Goal: Task Accomplishment & Management: Use online tool/utility

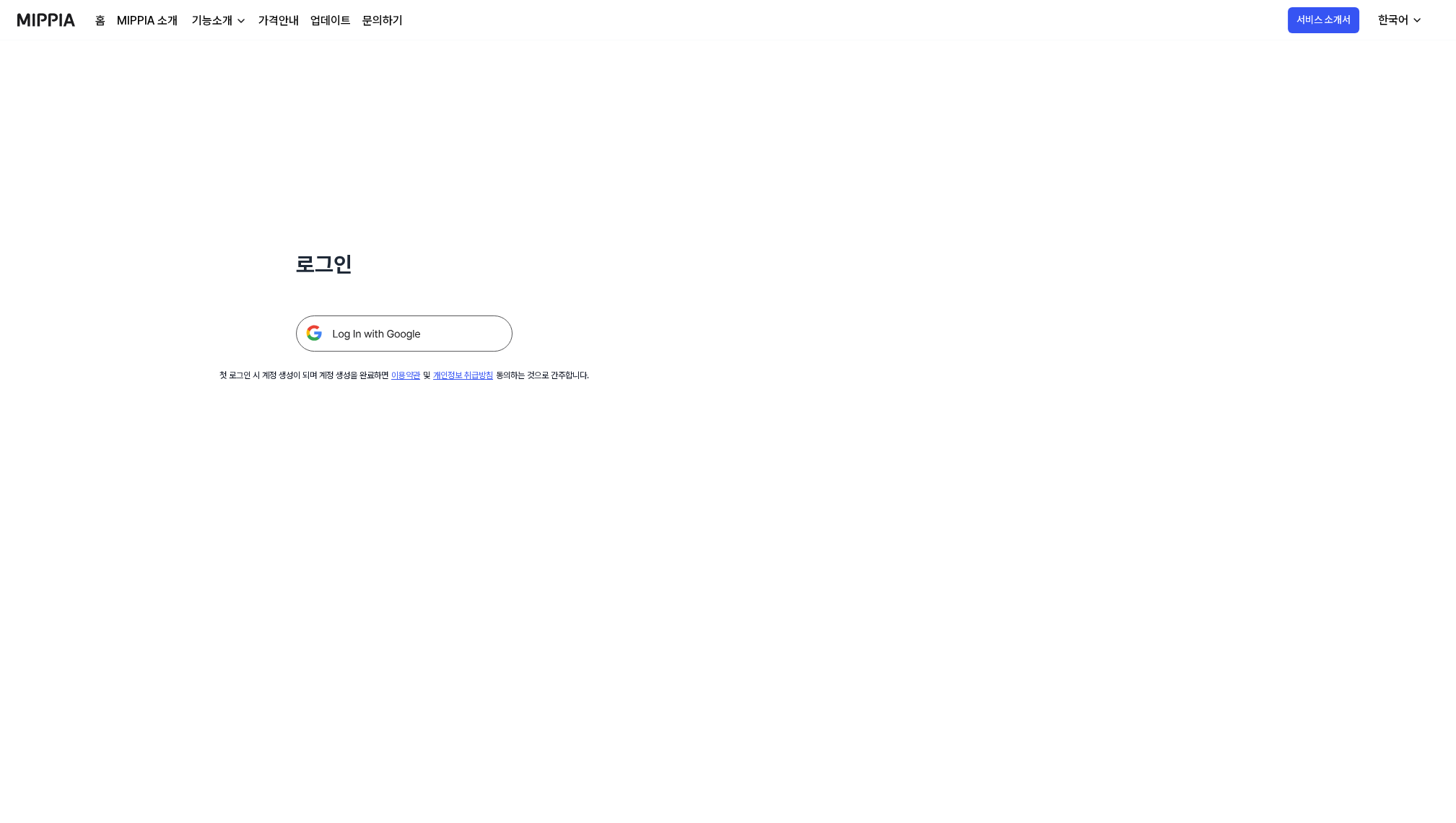
click at [359, 331] on img at bounding box center [404, 333] width 216 height 36
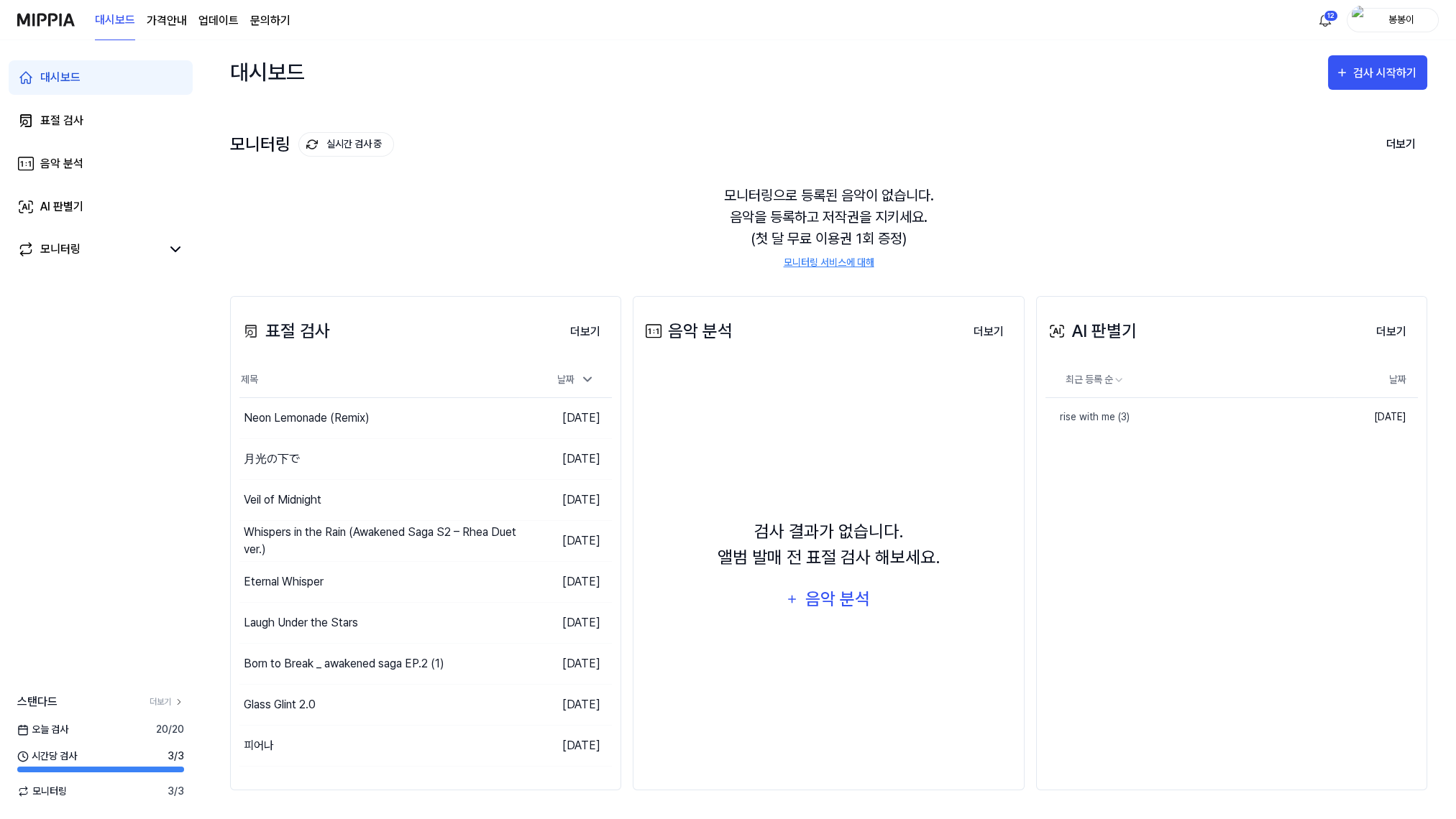
click at [1406, 19] on div "봉봉이" at bounding box center [1401, 19] width 56 height 15
click at [1276, 110] on link "계정" at bounding box center [1346, 107] width 165 height 15
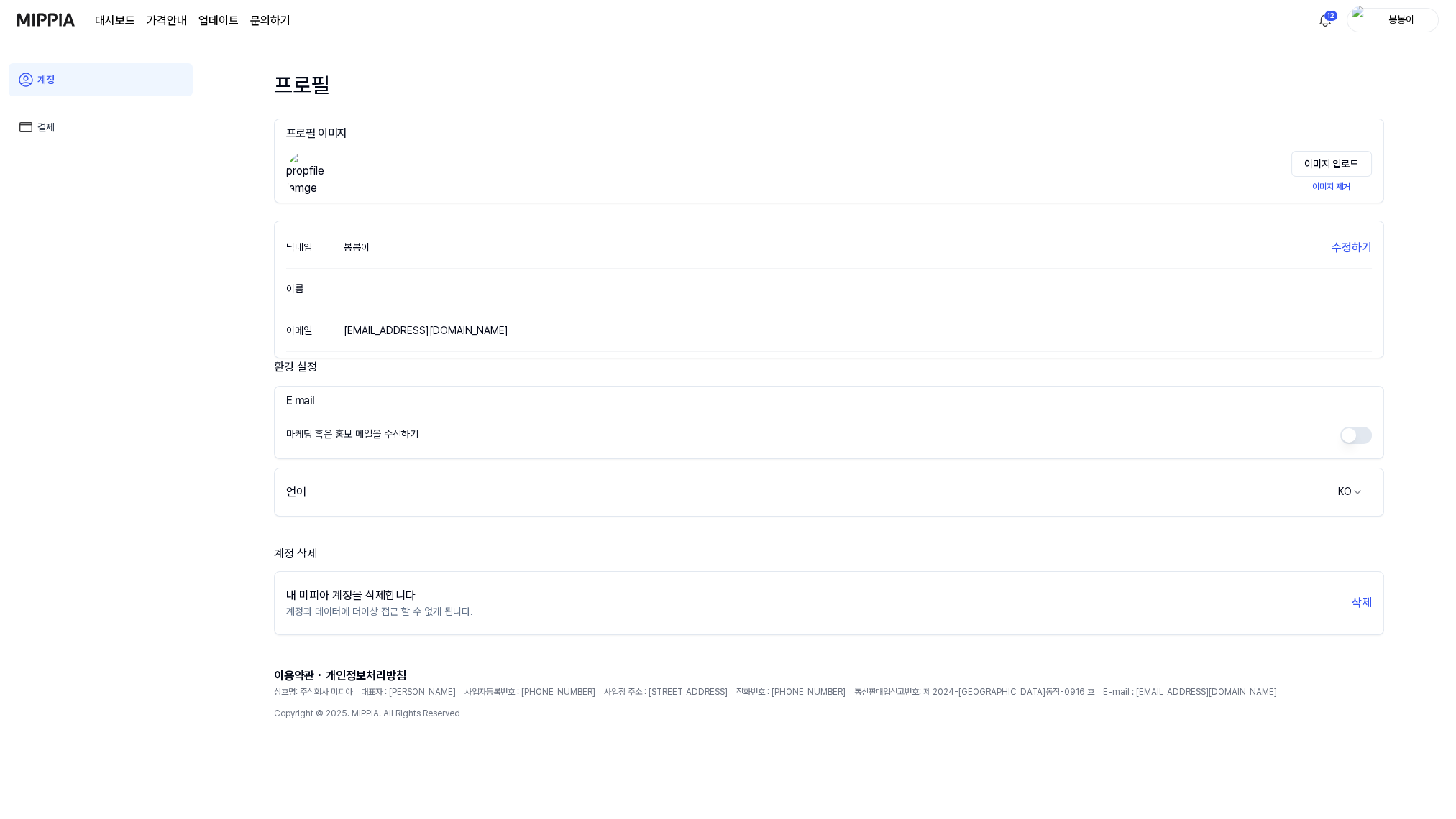
click at [52, 121] on link "결제" at bounding box center [101, 127] width 184 height 33
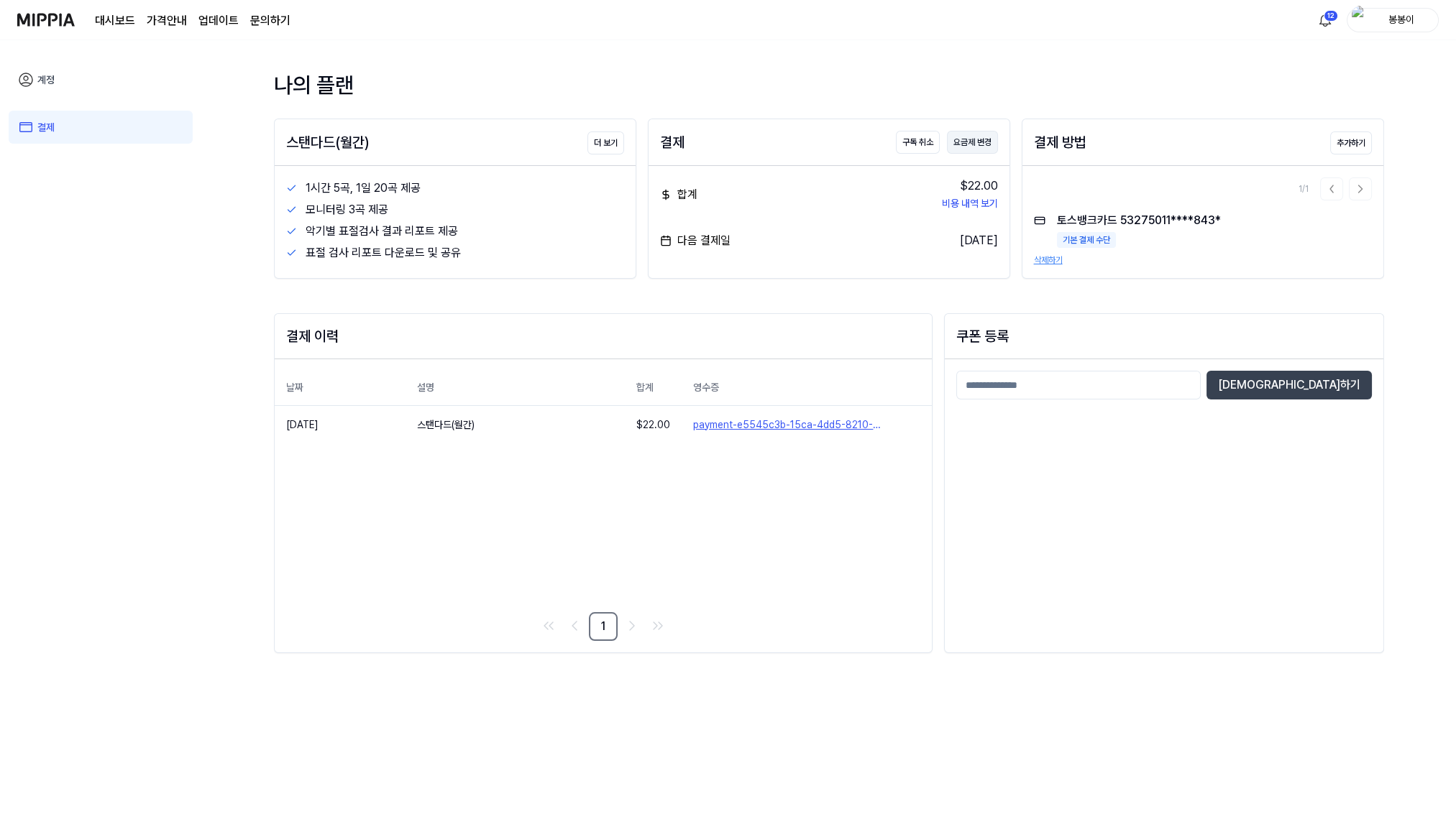
click at [965, 140] on button "요금제 변경" at bounding box center [972, 142] width 51 height 23
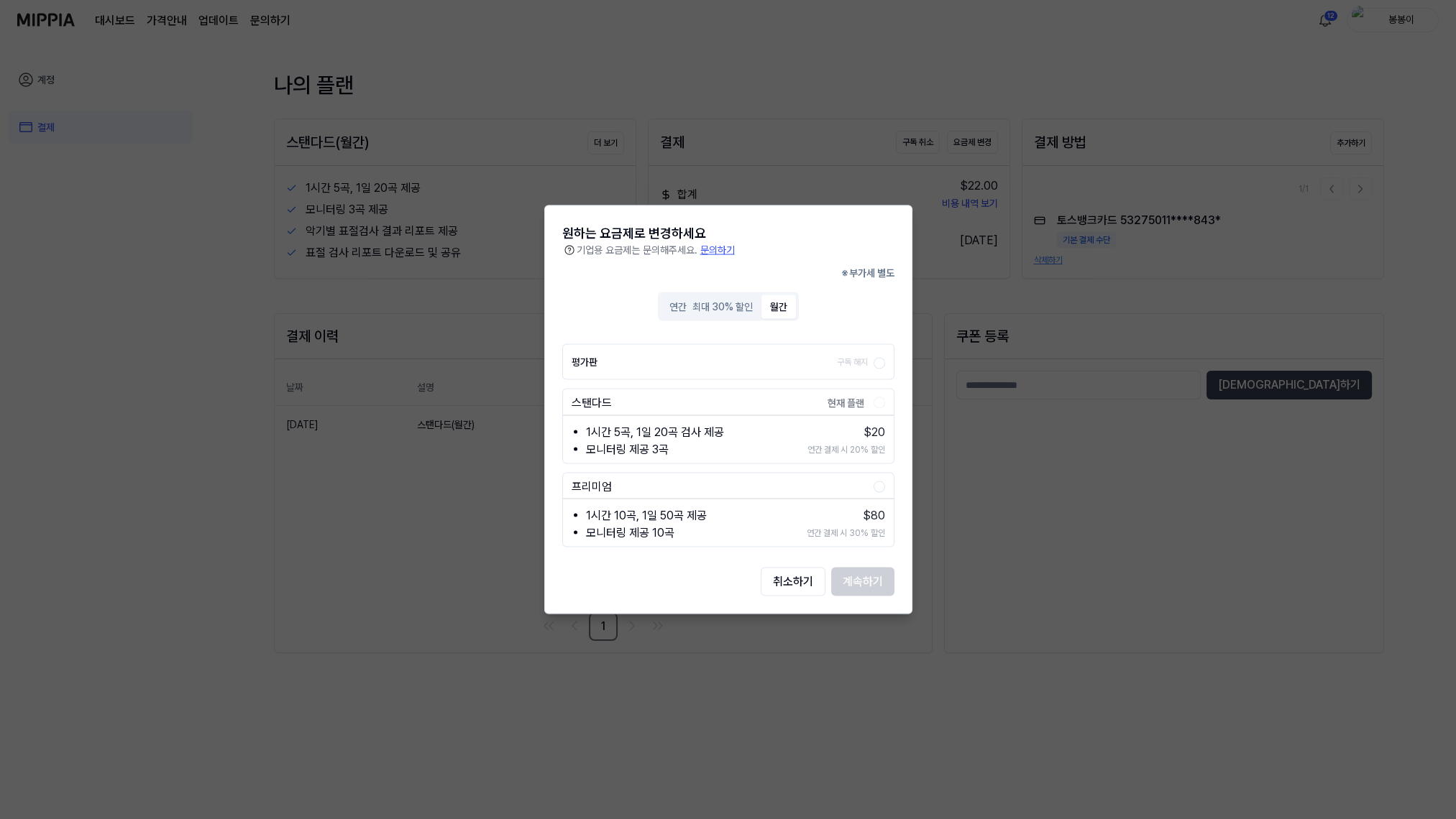
click at [776, 307] on button "월간" at bounding box center [778, 306] width 34 height 24
click at [801, 581] on button "취소하기" at bounding box center [793, 582] width 65 height 28
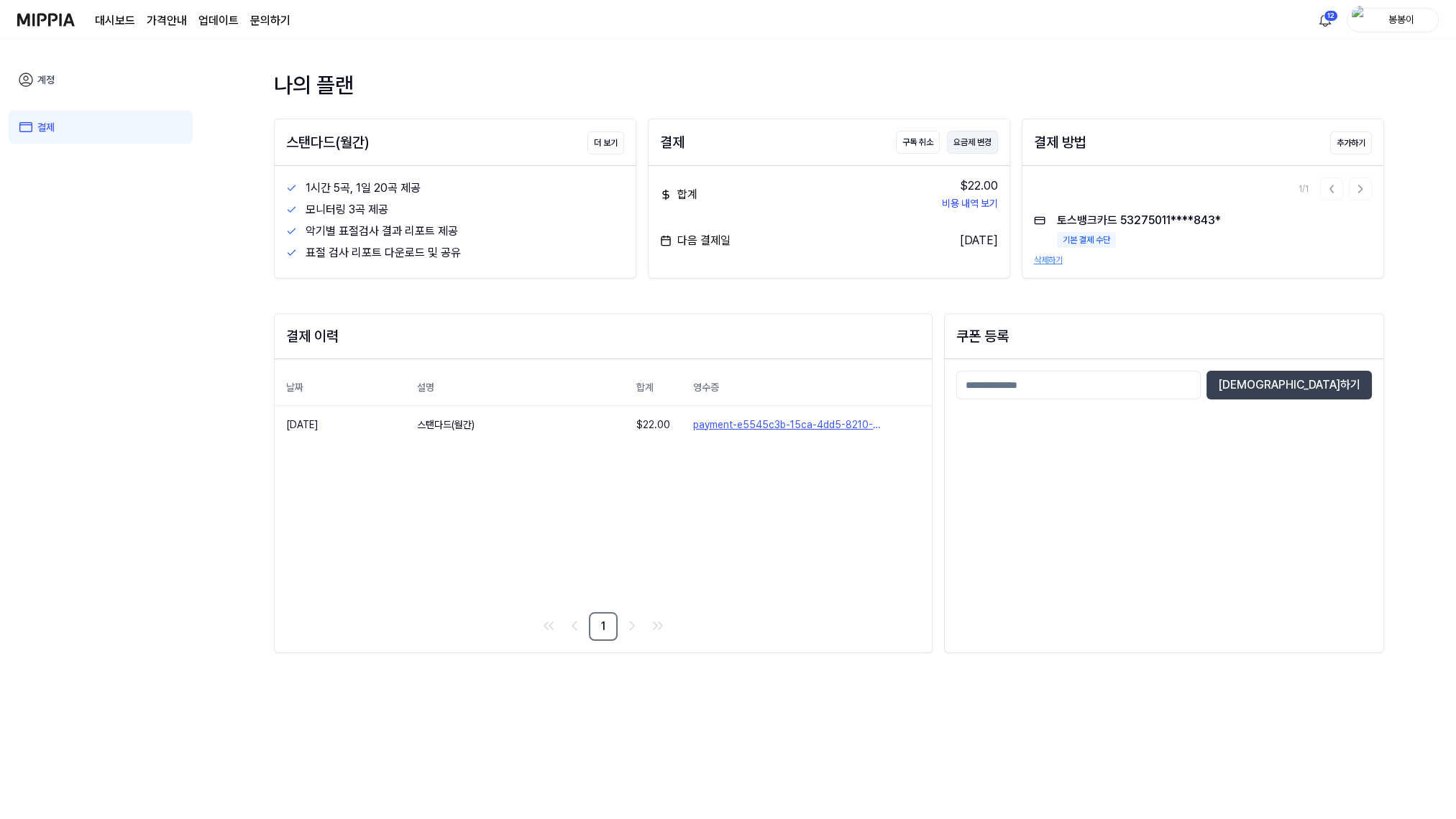
click at [972, 148] on button "요금제 변경" at bounding box center [972, 142] width 51 height 23
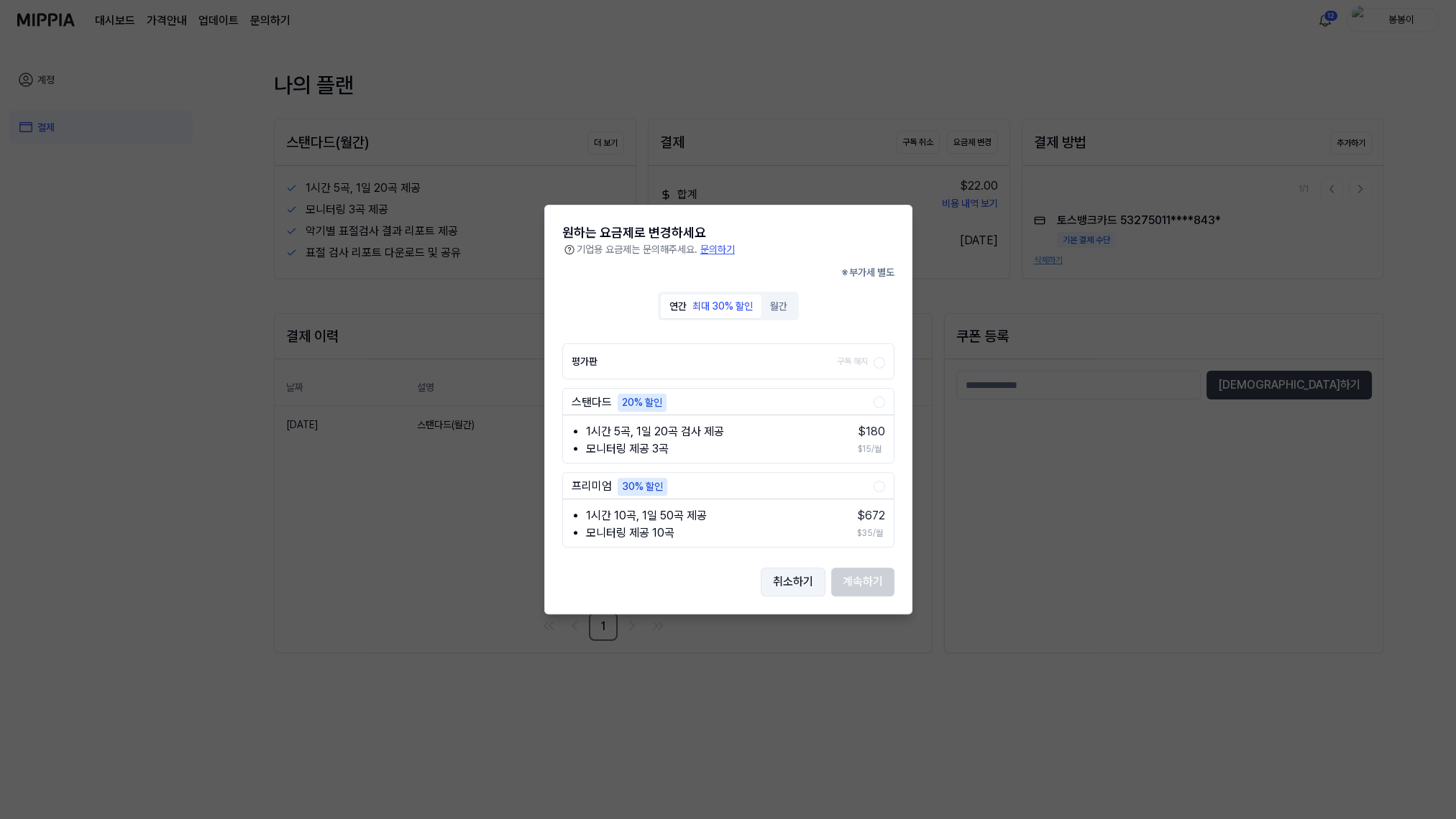
click at [788, 576] on button "취소하기" at bounding box center [793, 582] width 65 height 28
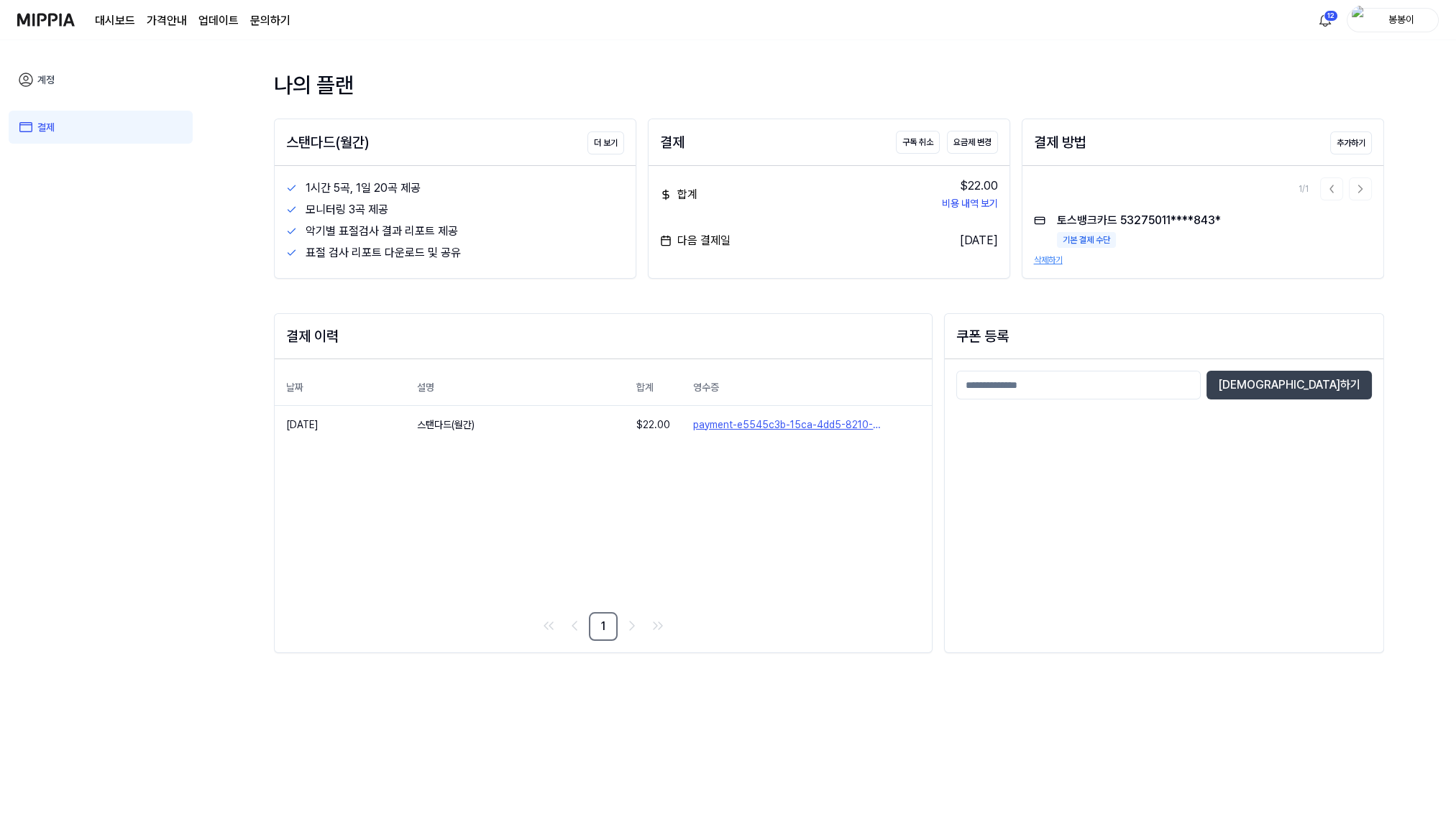
click at [41, 20] on img at bounding box center [46, 20] width 58 height 40
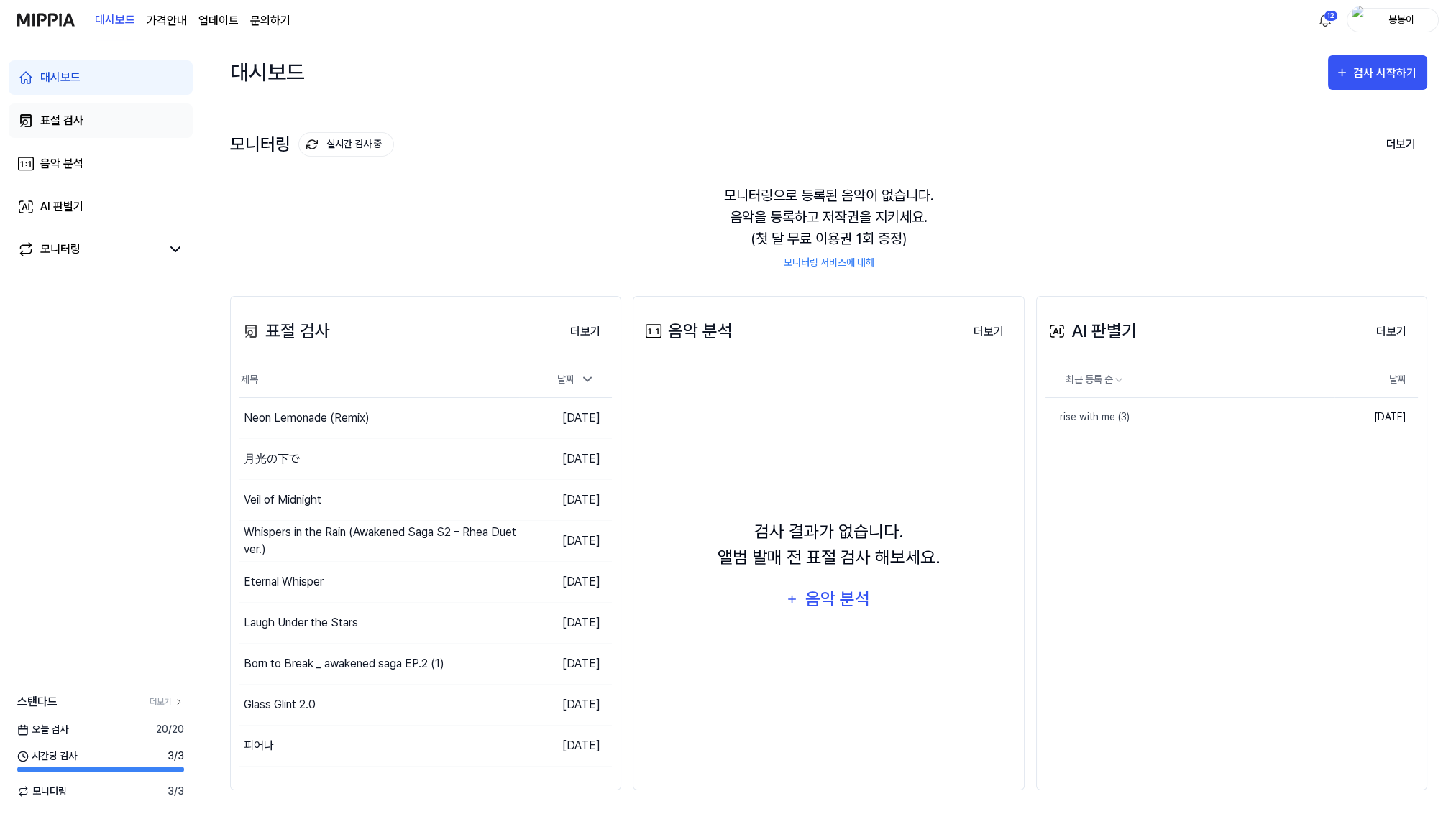
click at [66, 116] on div "표절 검사" at bounding box center [62, 120] width 43 height 17
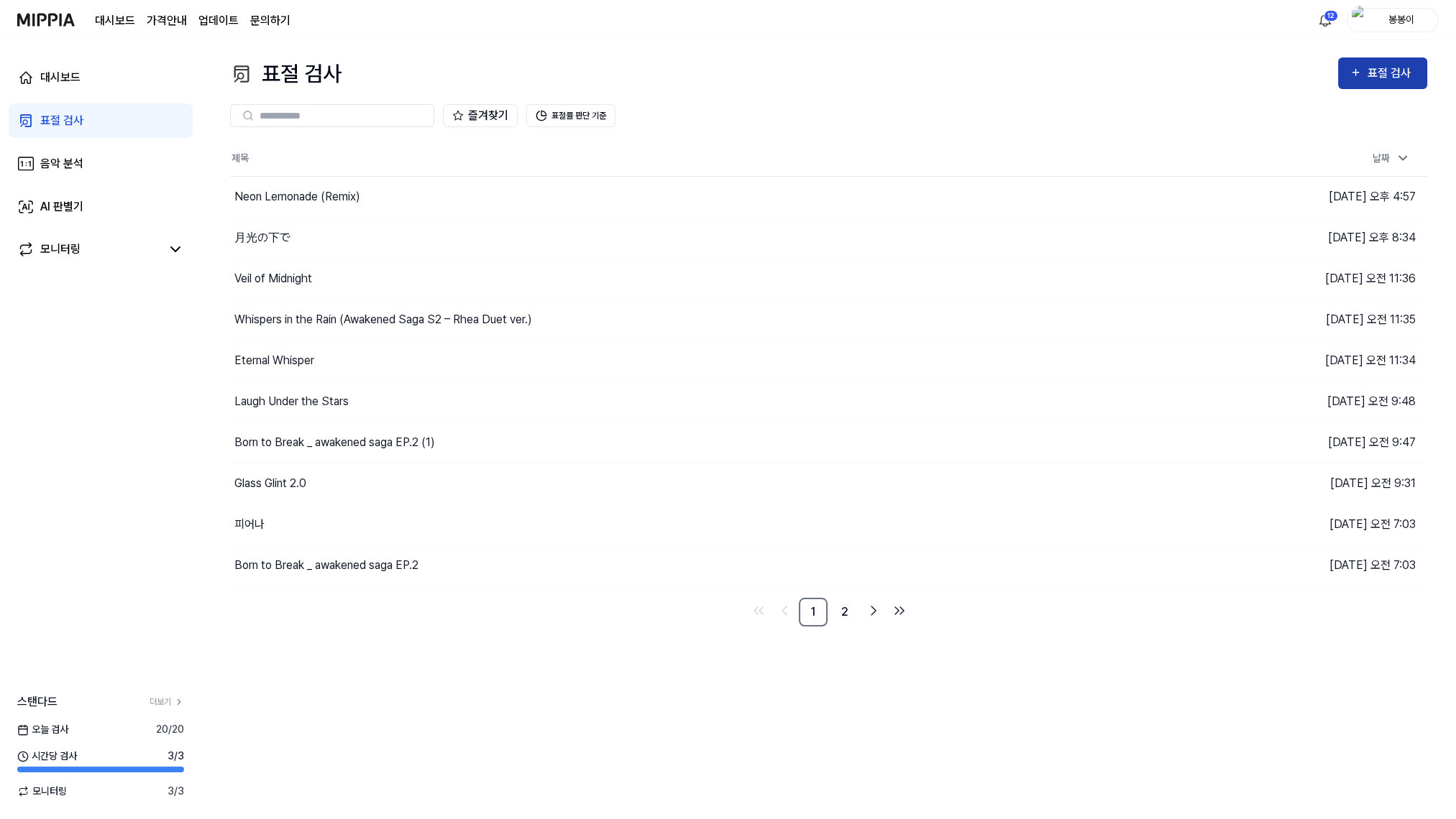
click at [1376, 72] on div "표절 검사" at bounding box center [1391, 73] width 48 height 19
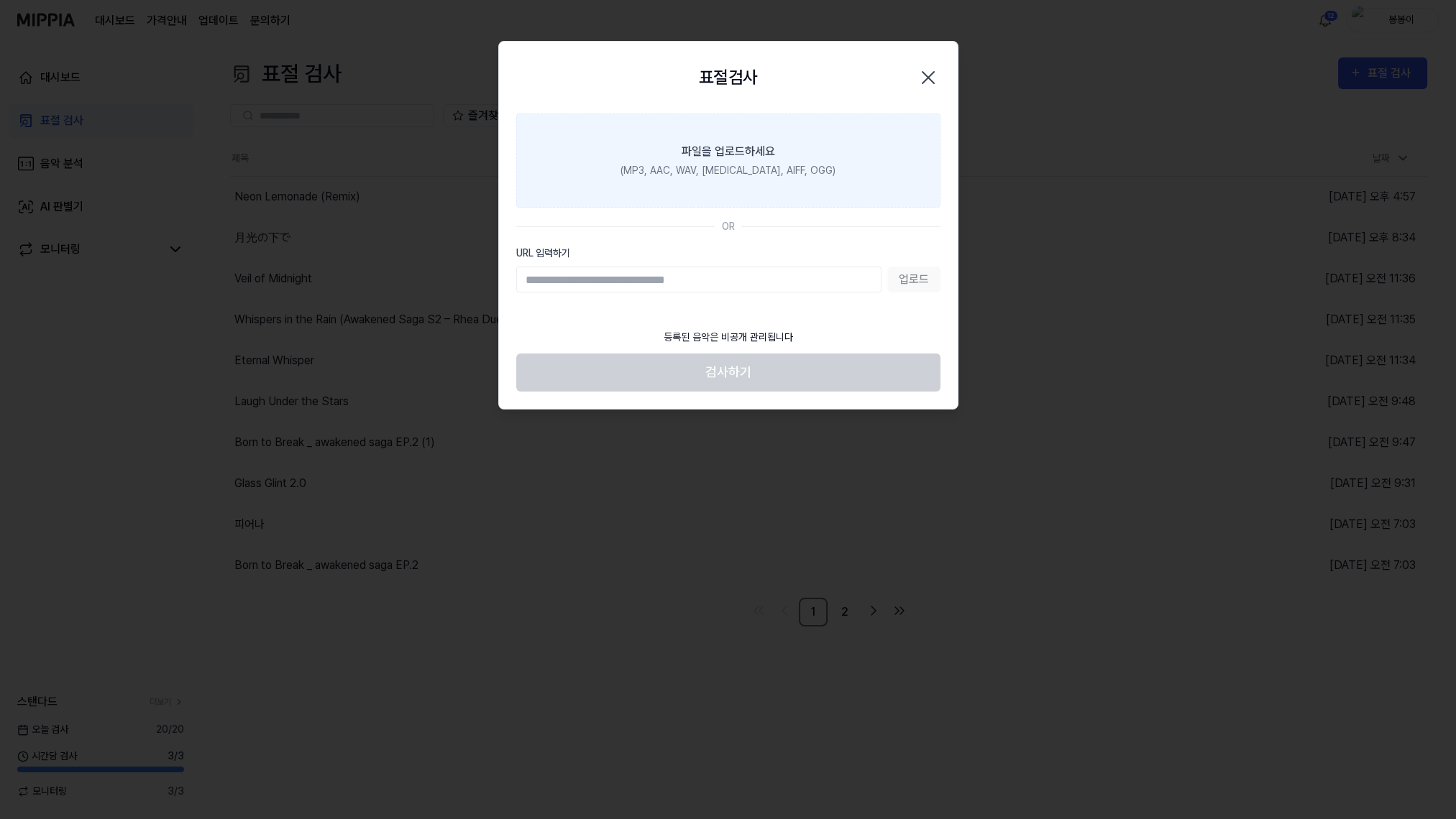
click at [697, 168] on div "(MP3, AAC, WAV, FLAC, AIFF, OGG)" at bounding box center [728, 171] width 215 height 15
click at [0, 0] on input "파일을 업로드하세요 (MP3, AAC, WAV, FLAC, AIFF, OGG)" at bounding box center [0, 0] width 0 height 0
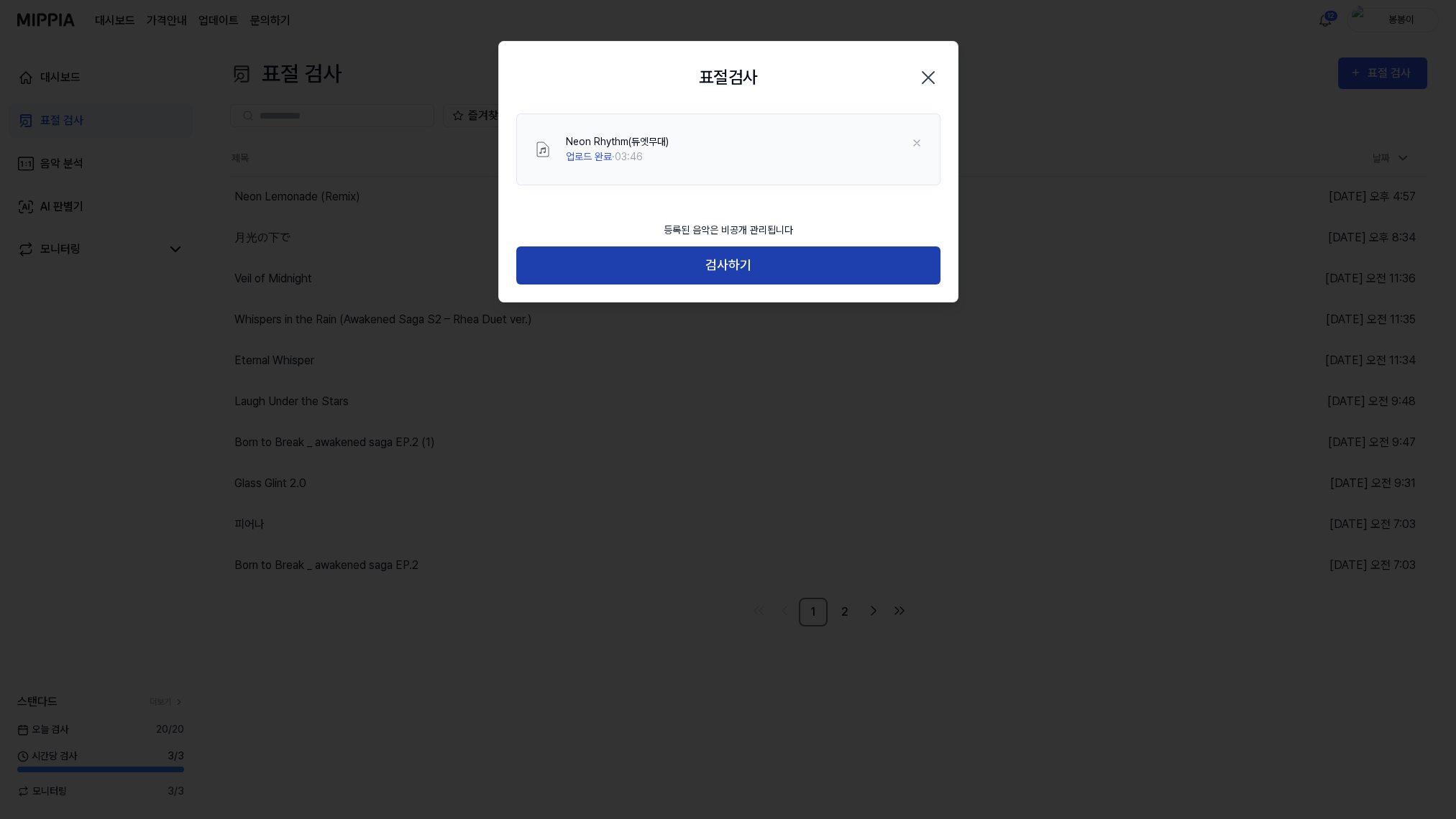
click at [724, 270] on button "검사하기" at bounding box center [728, 265] width 424 height 38
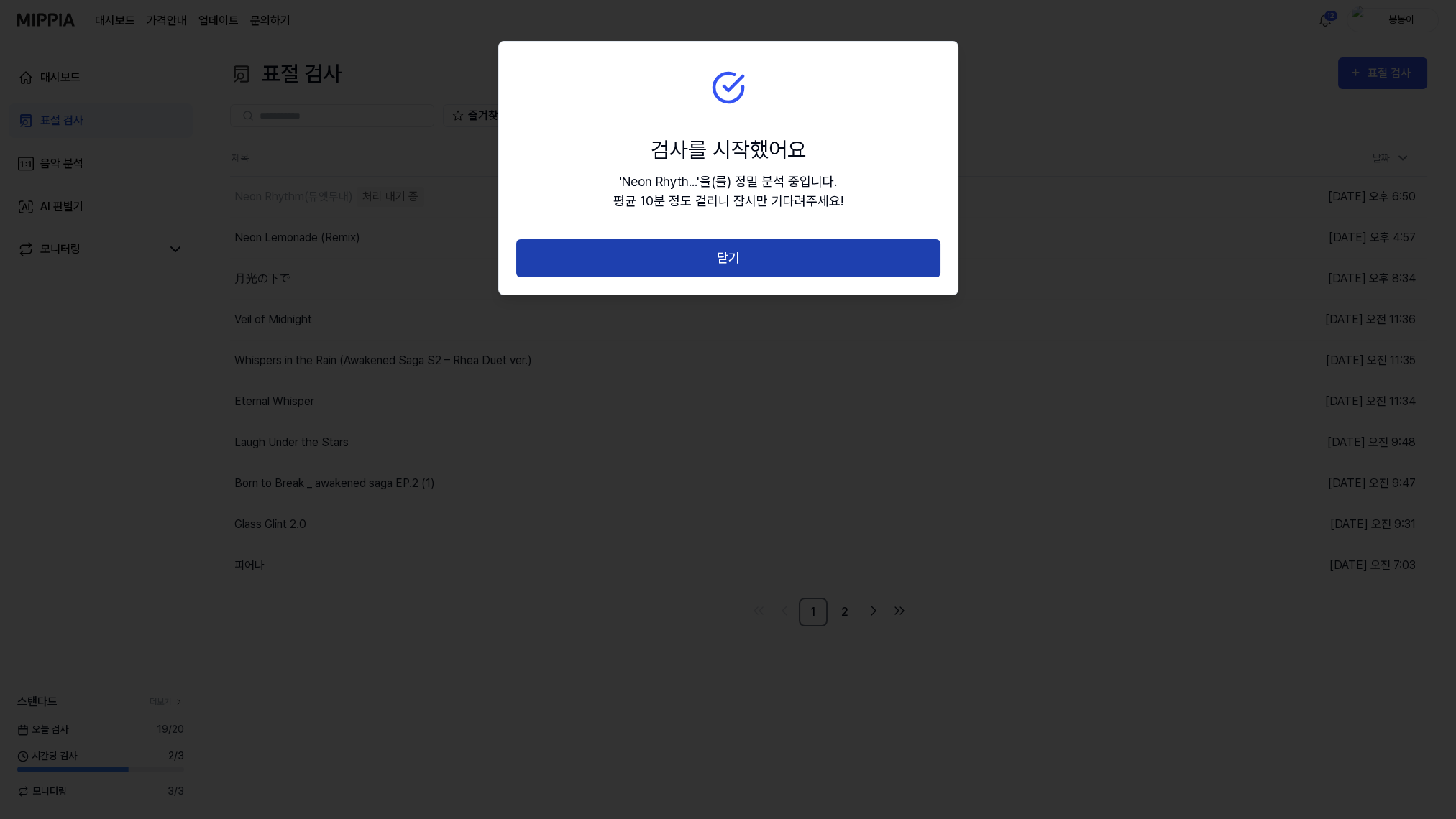
click at [710, 262] on button "닫기" at bounding box center [728, 258] width 424 height 38
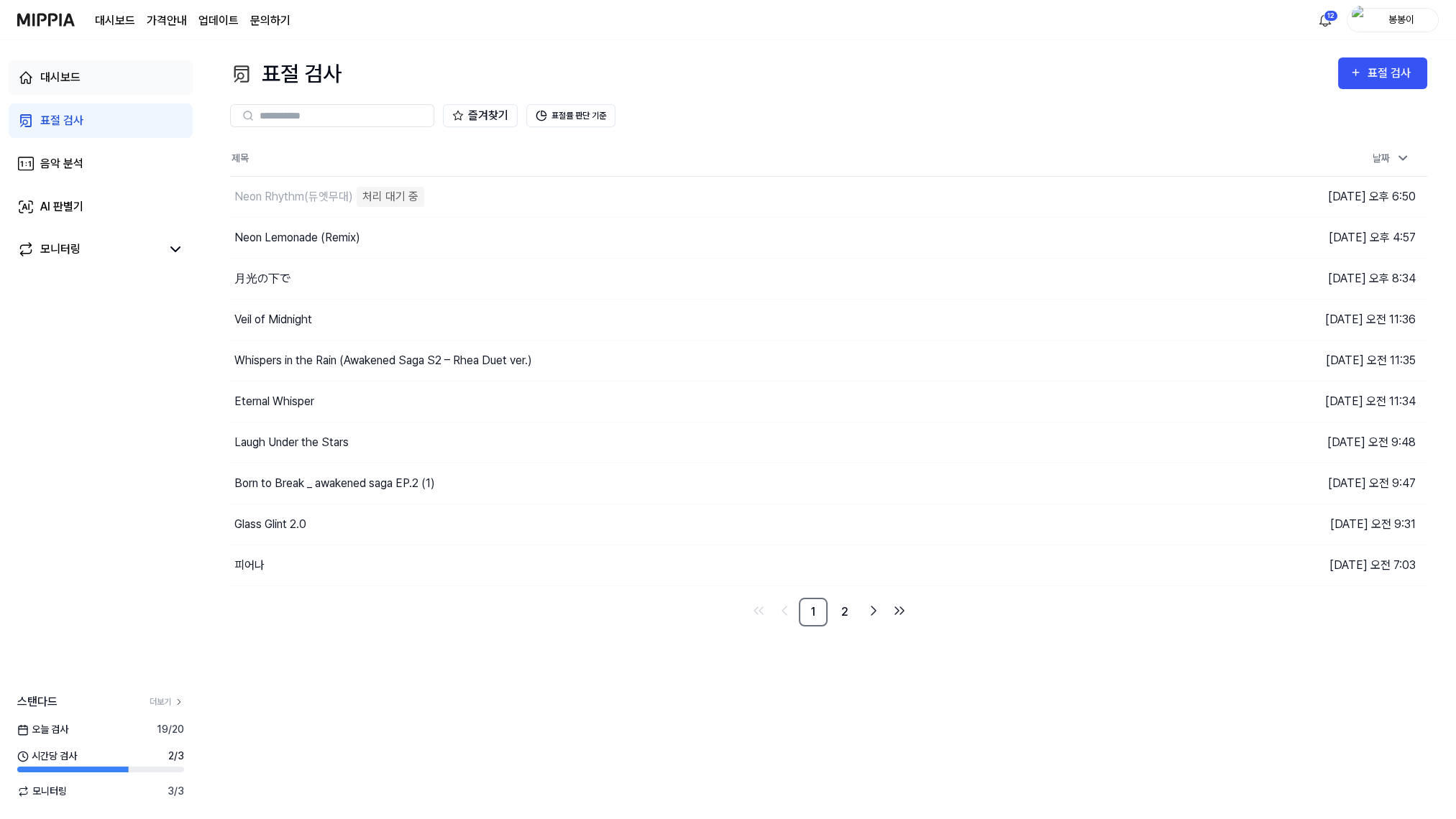
click at [66, 86] on link "대시보드" at bounding box center [101, 77] width 184 height 34
